Goal: Task Accomplishment & Management: Use online tool/utility

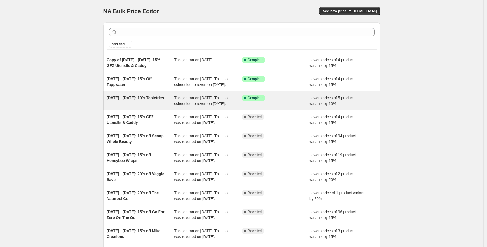
click at [149, 100] on span "[DATE] - [DATE]: 10% Tooletries" at bounding box center [135, 97] width 57 height 4
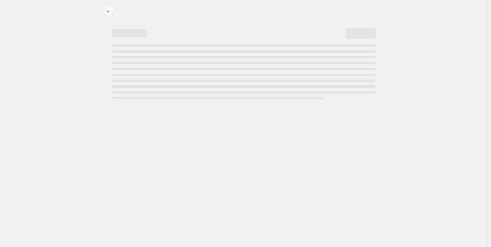
select select "percentage"
select select "vendor"
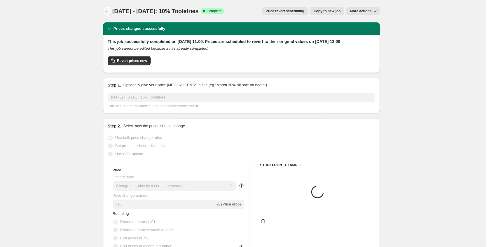
click at [108, 12] on icon "Price change jobs" at bounding box center [108, 11] width 6 height 6
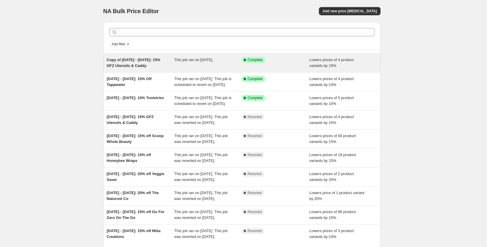
click at [135, 61] on span "Copy of [DATE] - [DATE]: 15% GFZ Utensils & Caddy" at bounding box center [134, 63] width 54 height 10
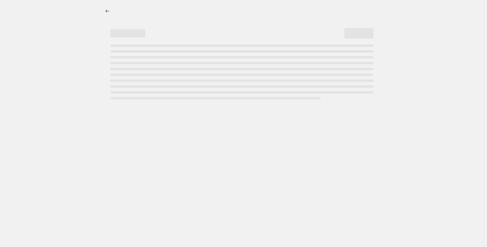
select select "percentage"
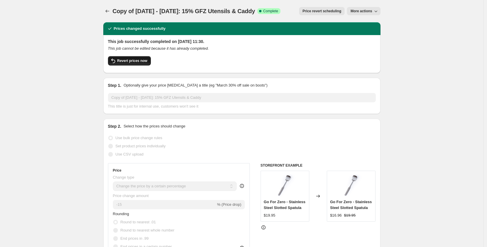
click at [121, 58] on button "Revert prices now" at bounding box center [129, 60] width 43 height 9
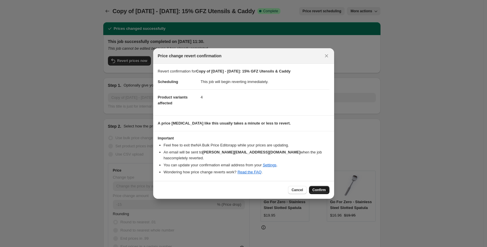
click at [318, 188] on span "Confirm" at bounding box center [319, 189] width 13 height 5
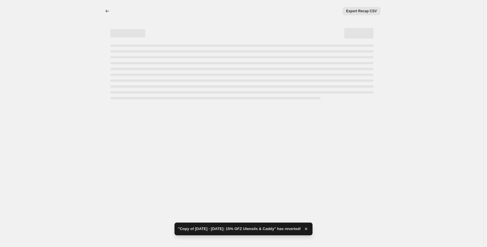
select select "percentage"
